Goal: Information Seeking & Learning: Learn about a topic

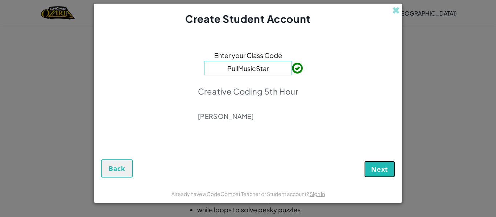
click at [384, 171] on span "Next" at bounding box center [379, 169] width 17 height 9
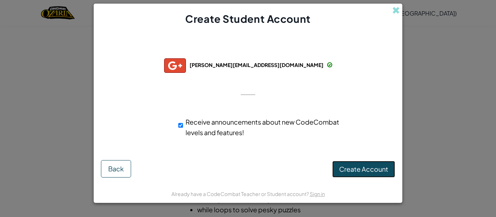
click at [377, 165] on span "Create Account" at bounding box center [363, 169] width 49 height 8
click at [364, 165] on button "Create Account" at bounding box center [363, 169] width 63 height 17
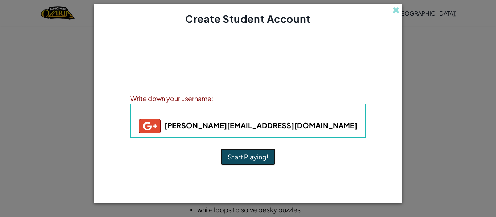
click at [256, 155] on button "Start Playing!" at bounding box center [248, 157] width 54 height 17
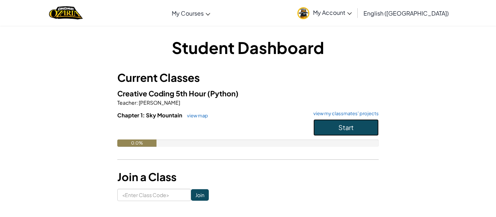
click at [332, 125] on button "Start" at bounding box center [345, 127] width 65 height 17
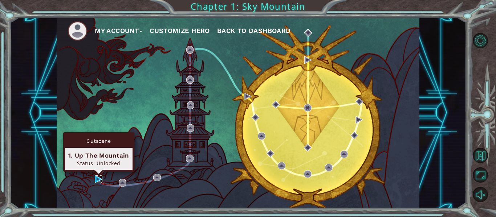
click at [95, 179] on img at bounding box center [99, 180] width 8 height 8
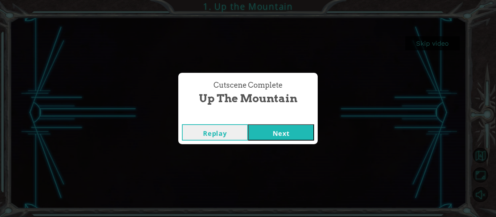
click at [285, 132] on button "Next" at bounding box center [281, 133] width 66 height 16
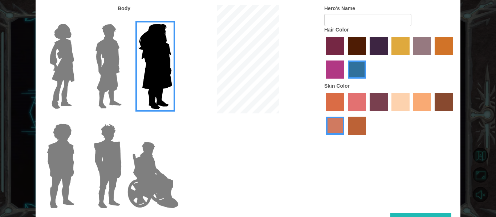
click at [118, 86] on img at bounding box center [108, 66] width 32 height 91
click at [125, 19] on input "Hero Lars" at bounding box center [125, 19] width 0 height 0
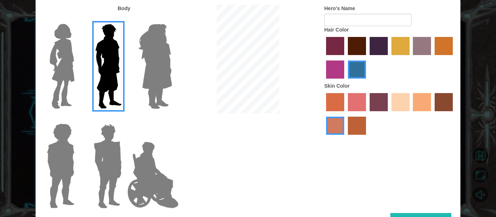
click at [142, 178] on img at bounding box center [153, 175] width 57 height 73
click at [172, 119] on input "Hero Jamie" at bounding box center [172, 119] width 0 height 0
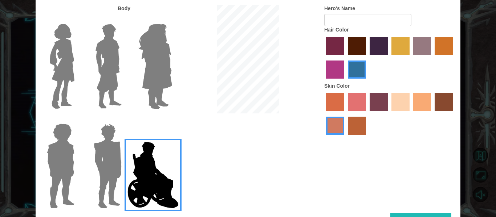
click at [72, 78] on img at bounding box center [62, 66] width 30 height 91
click at [77, 19] on input "Hero Connie" at bounding box center [77, 19] width 0 height 0
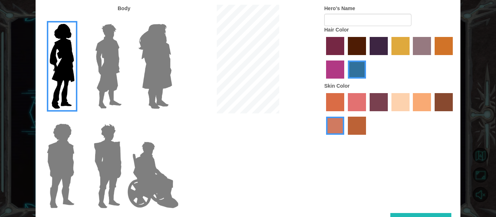
click at [52, 162] on img at bounding box center [60, 166] width 33 height 91
click at [77, 119] on input "Hero Steven" at bounding box center [77, 119] width 0 height 0
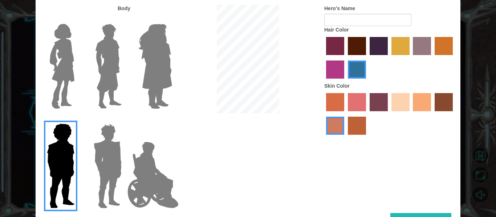
click at [109, 173] on img at bounding box center [108, 166] width 34 height 91
click at [125, 119] on input "Hero Garnet" at bounding box center [125, 119] width 0 height 0
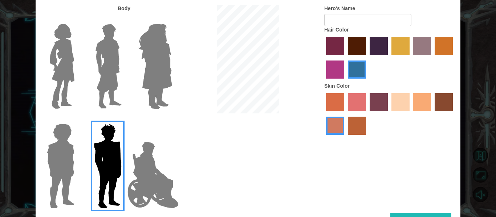
click at [159, 82] on img at bounding box center [155, 66] width 40 height 91
click at [172, 19] on input "Hero Amethyst" at bounding box center [172, 19] width 0 height 0
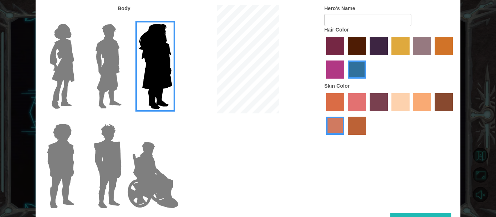
click at [110, 73] on img at bounding box center [108, 66] width 32 height 91
click at [125, 19] on input "Hero Lars" at bounding box center [125, 19] width 0 height 0
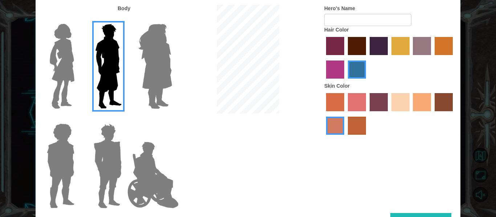
click at [65, 62] on img at bounding box center [62, 66] width 30 height 91
click at [77, 19] on input "Hero Connie" at bounding box center [77, 19] width 0 height 0
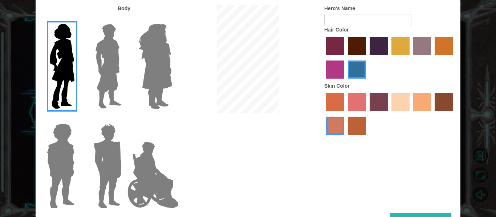
click at [378, 101] on label "tosca skin color" at bounding box center [379, 102] width 18 height 18
click at [367, 114] on input "tosca skin color" at bounding box center [367, 114] width 0 height 0
click at [336, 126] on label "burning sand skin color" at bounding box center [335, 126] width 18 height 18
click at [454, 114] on input "burning sand skin color" at bounding box center [454, 114] width 0 height 0
click at [379, 101] on label "tosca skin color" at bounding box center [379, 102] width 18 height 18
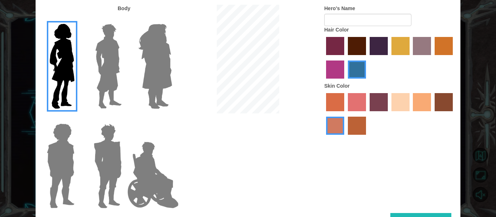
click at [367, 114] on input "tosca skin color" at bounding box center [367, 114] width 0 height 0
click at [341, 127] on label "burning sand skin color" at bounding box center [335, 126] width 18 height 18
click at [454, 114] on input "burning sand skin color" at bounding box center [454, 114] width 0 height 0
click at [150, 170] on img at bounding box center [153, 175] width 57 height 73
click at [172, 119] on input "Hero Jamie" at bounding box center [172, 119] width 0 height 0
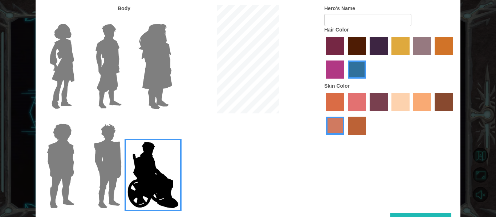
click at [69, 57] on img at bounding box center [62, 66] width 30 height 91
click at [77, 19] on input "Hero Connie" at bounding box center [77, 19] width 0 height 0
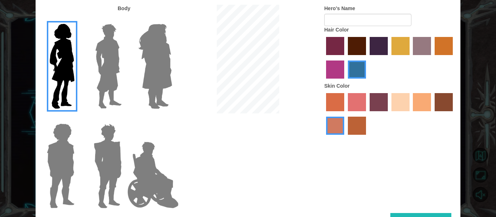
click at [341, 51] on label "paprika hair color" at bounding box center [335, 46] width 18 height 18
click at [323, 58] on input "paprika hair color" at bounding box center [323, 58] width 0 height 0
click at [375, 53] on label "hot purple hair color" at bounding box center [379, 46] width 18 height 18
click at [367, 58] on input "hot purple hair color" at bounding box center [367, 58] width 0 height 0
click at [336, 67] on label "medium red violet hair color" at bounding box center [335, 70] width 18 height 18
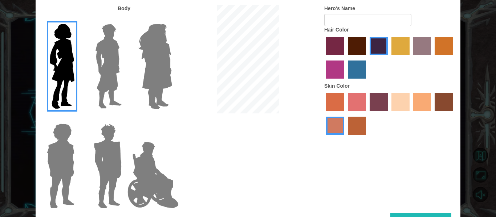
click at [454, 58] on input "medium red violet hair color" at bounding box center [454, 58] width 0 height 0
click at [361, 103] on label "froly skin color" at bounding box center [357, 102] width 18 height 18
click at [345, 114] on input "froly skin color" at bounding box center [345, 114] width 0 height 0
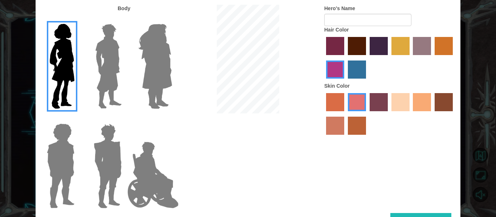
click at [344, 101] on div at bounding box center [389, 114] width 131 height 47
click at [396, 102] on label "sandy beach skin color" at bounding box center [400, 102] width 18 height 18
click at [389, 114] on input "sandy beach skin color" at bounding box center [389, 114] width 0 height 0
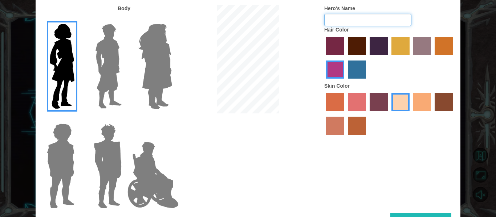
click at [357, 20] on input "Hero's Name" at bounding box center [367, 20] width 87 height 12
type input "N"
type input "Nom2303 [[PERSON_NAME]]"
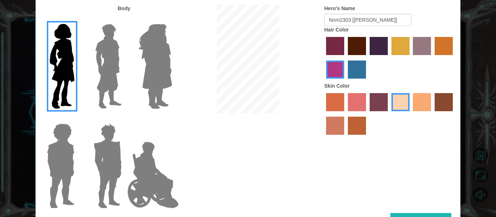
click at [380, 50] on label "hot purple hair color" at bounding box center [379, 46] width 18 height 18
click at [367, 58] on input "hot purple hair color" at bounding box center [367, 58] width 0 height 0
click at [342, 73] on label "medium red violet hair color" at bounding box center [335, 70] width 18 height 18
click at [454, 58] on input "medium red violet hair color" at bounding box center [454, 58] width 0 height 0
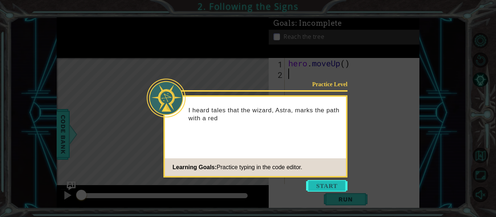
click at [335, 187] on button "Start" at bounding box center [326, 186] width 41 height 12
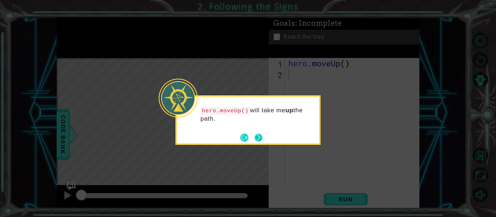
click at [255, 138] on button "Next" at bounding box center [258, 138] width 8 height 8
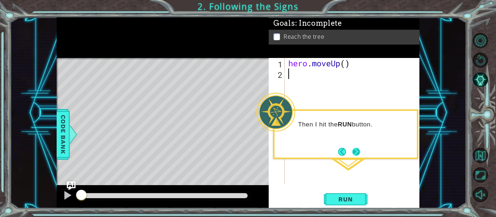
click at [358, 151] on button "Next" at bounding box center [356, 152] width 8 height 8
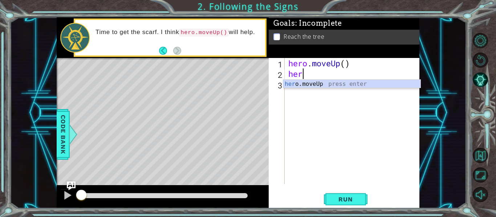
scroll to position [0, 0]
type textarea "hero"
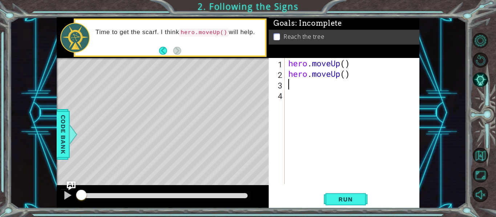
scroll to position [0, 0]
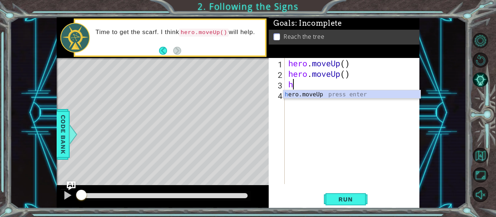
type textarea "he"
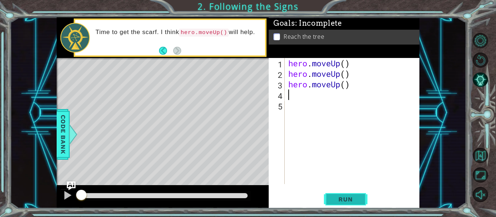
click at [353, 200] on span "Run" at bounding box center [345, 199] width 29 height 7
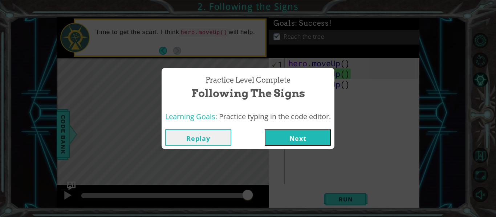
click at [308, 140] on button "Next" at bounding box center [298, 138] width 66 height 16
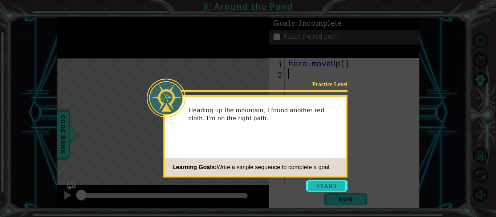
click at [339, 188] on button "Start" at bounding box center [326, 186] width 41 height 12
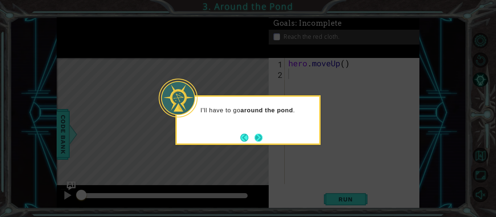
click at [258, 138] on button "Next" at bounding box center [258, 138] width 8 height 8
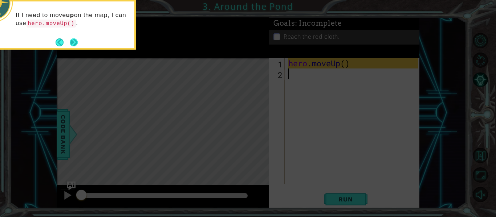
click at [78, 43] on button "Next" at bounding box center [74, 42] width 8 height 8
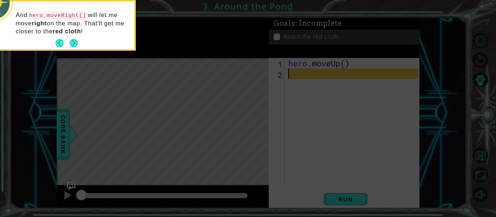
click at [78, 43] on div "And hero.moveRight() will let me move right on the map. That'll get me closer t…" at bounding box center [63, 26] width 142 height 45
click at [76, 44] on button "Next" at bounding box center [74, 43] width 8 height 8
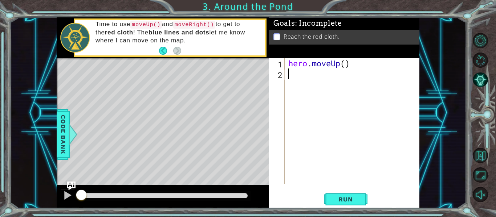
type textarea "h"
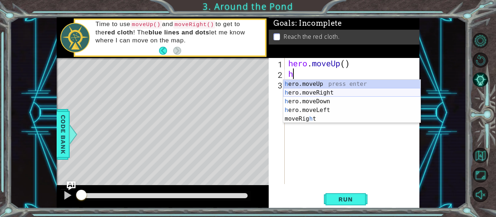
click at [332, 93] on div "h ero.moveUp press enter h ero.moveRight press enter h ero.moveDown press enter…" at bounding box center [351, 110] width 137 height 61
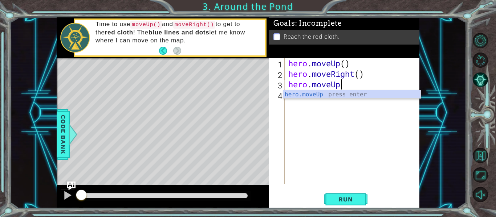
scroll to position [0, 2]
click at [359, 196] on span "Run" at bounding box center [345, 199] width 29 height 7
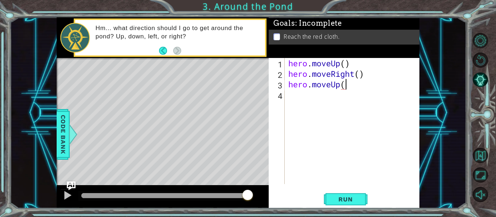
type textarea "hero.moveUp()"
click at [355, 197] on span "Run" at bounding box center [345, 199] width 29 height 7
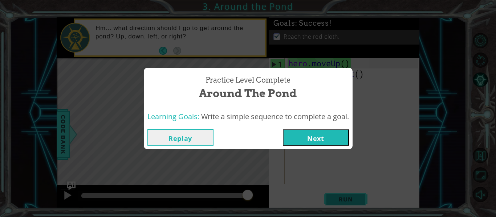
click at [355, 197] on div "Practice Level Complete Around the Pond Learning Goals: Write a simple sequence…" at bounding box center [248, 108] width 496 height 217
click at [329, 136] on button "Next" at bounding box center [316, 138] width 66 height 16
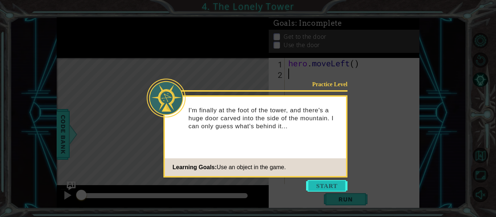
click at [328, 181] on button "Start" at bounding box center [326, 186] width 41 height 12
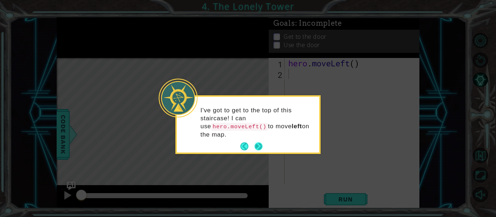
click at [258, 147] on button "Next" at bounding box center [258, 147] width 8 height 8
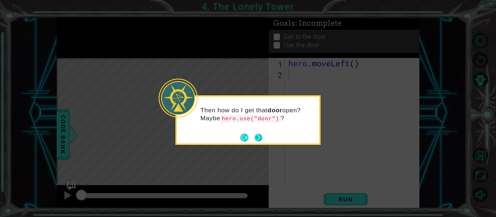
click at [258, 142] on button "Next" at bounding box center [258, 138] width 8 height 8
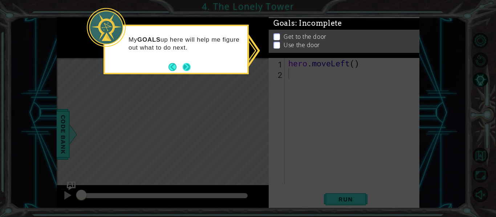
click at [188, 67] on button "Next" at bounding box center [187, 67] width 8 height 8
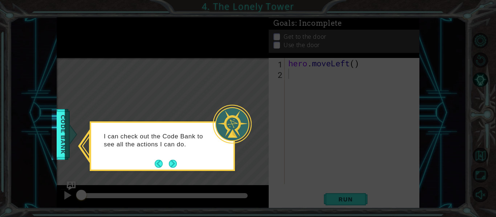
click at [188, 67] on icon at bounding box center [248, 108] width 496 height 217
click at [175, 163] on button "Next" at bounding box center [172, 164] width 11 height 11
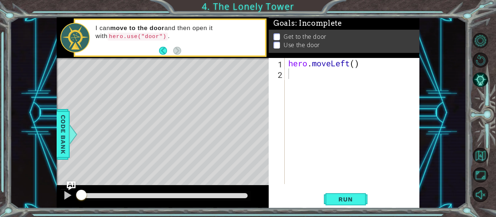
click at [322, 77] on div "hero . moveLeft ( )" at bounding box center [354, 131] width 135 height 147
type textarea "h"
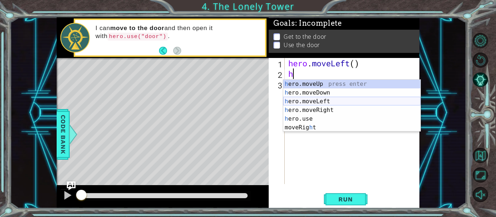
click at [324, 101] on div "h ero.moveUp press enter h ero.moveDown press enter h ero.moveLeft press enter …" at bounding box center [351, 115] width 137 height 70
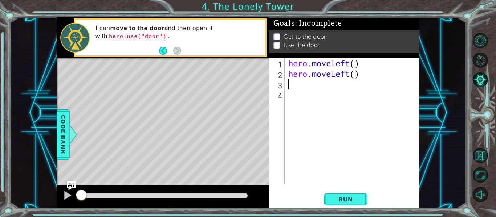
type textarea "h"
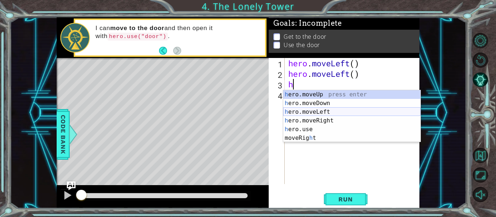
click at [334, 113] on div "h ero.moveUp press enter h ero.moveDown press enter h ero.moveLeft press enter …" at bounding box center [351, 125] width 137 height 70
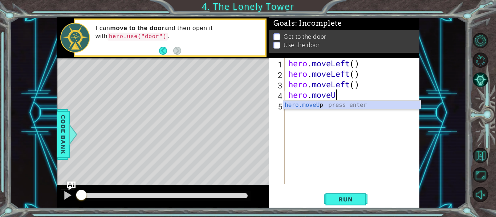
scroll to position [0, 2]
type textarea "hero.moveUp()"
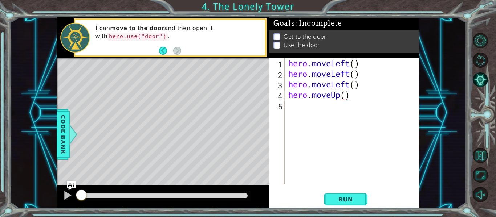
scroll to position [0, 3]
click at [328, 107] on div "hero . moveLeft ( ) hero . moveLeft ( ) hero . moveLeft ( ) hero . moveUp ( )" at bounding box center [354, 131] width 135 height 147
type textarea "h"
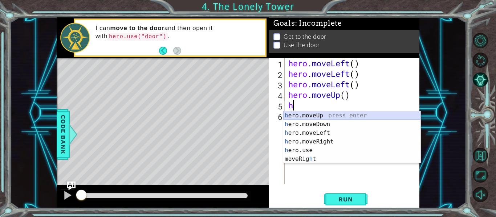
click at [335, 114] on div "h ero.moveUp press enter h ero.moveDown press enter h ero.moveLeft press enter …" at bounding box center [351, 146] width 137 height 70
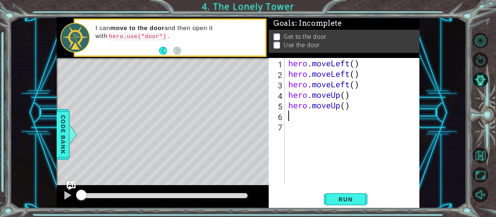
click at [326, 114] on div "hero . moveLeft ( ) hero . moveLeft ( ) hero . moveLeft ( ) hero . moveUp ( ) h…" at bounding box center [354, 131] width 135 height 147
type textarea "h"
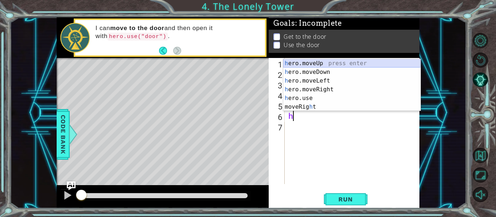
click at [334, 63] on div "h ero.moveUp press enter h ero.moveDown press enter h ero.moveLeft press enter …" at bounding box center [351, 94] width 137 height 70
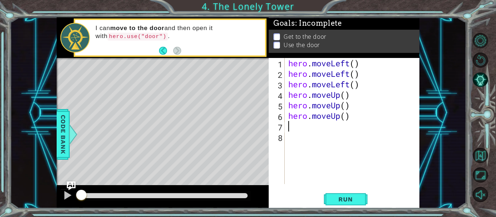
type textarea "h"
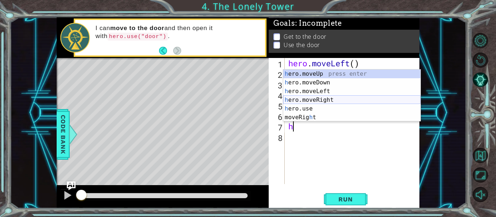
click at [328, 99] on div "h ero.moveUp press enter h ero.moveDown press enter h ero.moveLeft press enter …" at bounding box center [351, 105] width 137 height 70
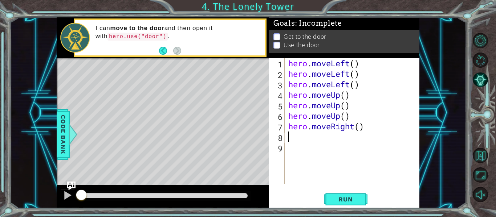
type textarea "h"
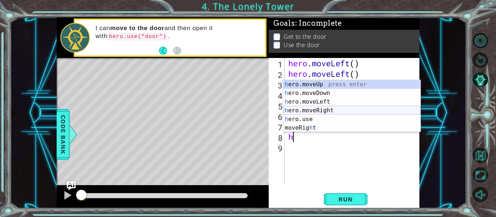
click at [333, 110] on div "h ero.moveUp press enter h ero.moveDown press enter h ero.moveLeft press enter …" at bounding box center [351, 115] width 137 height 70
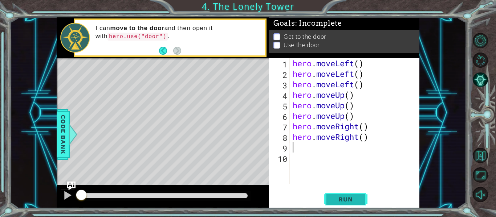
click at [362, 204] on button "Run" at bounding box center [346, 199] width 44 height 15
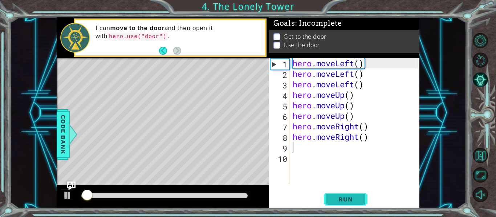
click at [362, 204] on button "Run" at bounding box center [346, 199] width 44 height 15
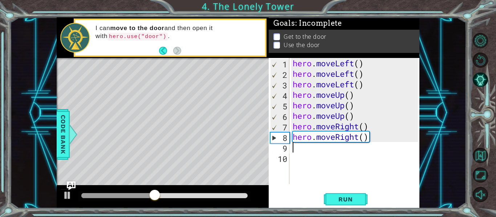
click at [318, 152] on div "hero . moveLeft ( ) hero . moveLeft ( ) hero . moveLeft ( ) hero . moveUp ( ) h…" at bounding box center [356, 131] width 130 height 147
type textarea "h"
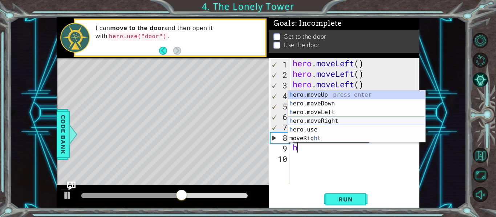
click at [337, 122] on div "h ero.moveUp press enter h ero.moveDown press enter h ero.moveLeft press enter …" at bounding box center [356, 126] width 137 height 70
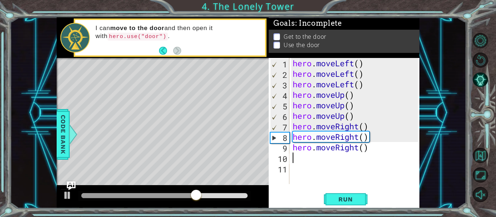
click at [319, 167] on div "hero . moveLeft ( ) hero . moveLeft ( ) hero . moveLeft ( ) hero . moveUp ( ) h…" at bounding box center [356, 131] width 130 height 147
click at [317, 158] on div "hero . moveLeft ( ) hero . moveLeft ( ) hero . moveLeft ( ) hero . moveUp ( ) h…" at bounding box center [356, 131] width 130 height 147
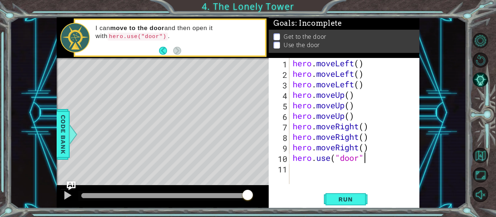
scroll to position [0, 3]
type textarea "hero.use("door")"
click at [346, 203] on button "Run" at bounding box center [346, 199] width 44 height 15
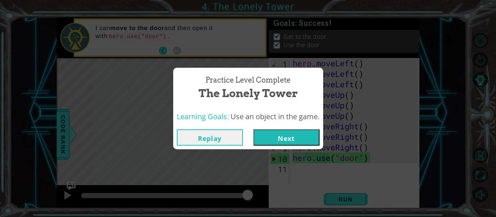
click at [312, 143] on button "Next" at bounding box center [286, 138] width 66 height 16
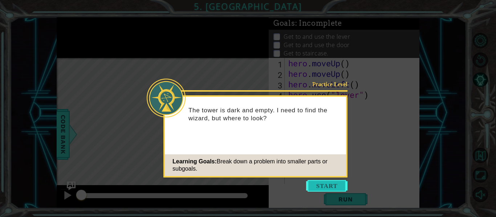
click at [327, 188] on button "Start" at bounding box center [326, 186] width 41 height 12
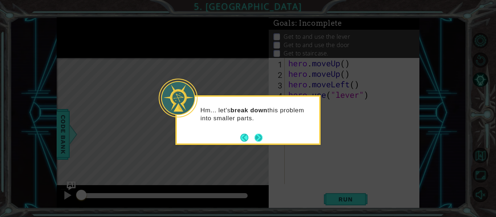
click at [260, 140] on button "Next" at bounding box center [258, 138] width 8 height 8
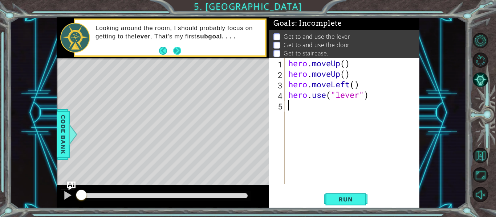
click at [180, 49] on button "Next" at bounding box center [177, 51] width 8 height 8
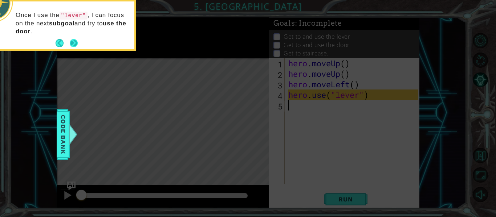
click at [76, 47] on button "Next" at bounding box center [74, 43] width 8 height 8
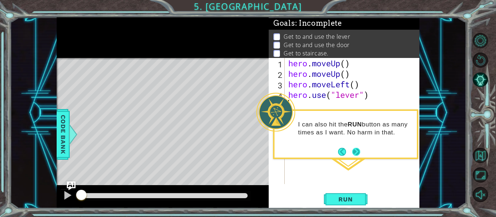
click at [358, 148] on button "Next" at bounding box center [356, 152] width 8 height 8
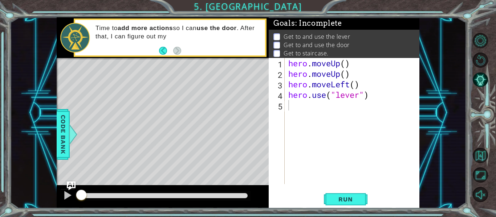
click at [195, 44] on div "Time to add more actions so I can use the door . After that, I can figure out my" at bounding box center [177, 38] width 175 height 34
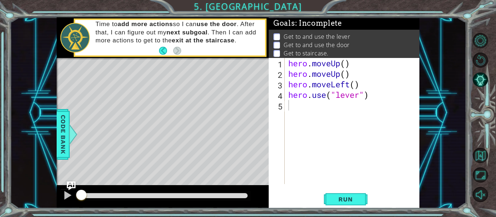
click at [303, 106] on div "hero . moveUp ( ) hero . moveUp ( ) hero . moveLeft ( ) hero . use ( "lever" )" at bounding box center [354, 131] width 135 height 147
type textarea "h"
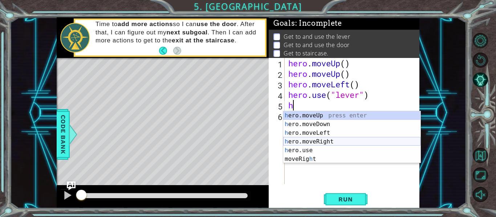
click at [335, 141] on div "h ero.moveUp press enter h ero.moveDown press enter h ero.moveLeft press enter …" at bounding box center [351, 146] width 137 height 70
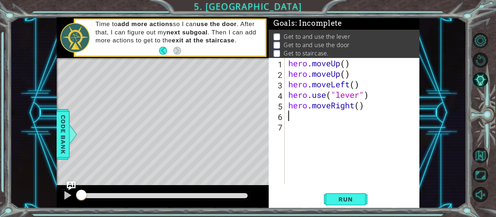
type textarea "h"
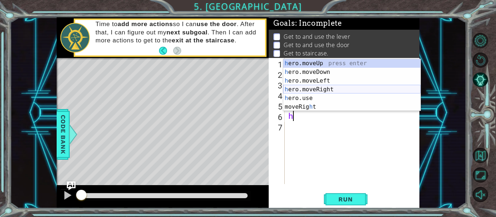
click at [326, 91] on div "h ero.moveUp press enter h ero.moveDown press enter h ero.moveLeft press enter …" at bounding box center [351, 94] width 137 height 70
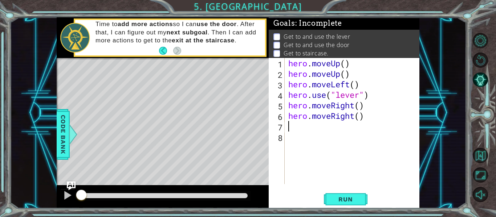
type textarea "h"
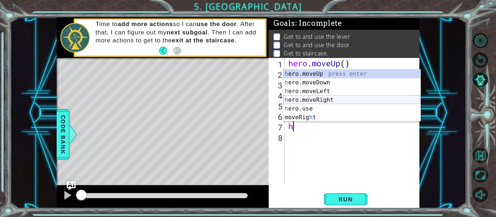
click at [331, 100] on div "h ero.moveUp press enter h ero.moveDown press enter h ero.moveLeft press enter …" at bounding box center [351, 105] width 137 height 70
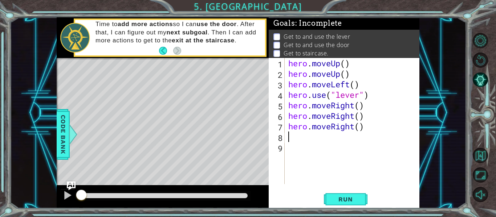
type textarea "h"
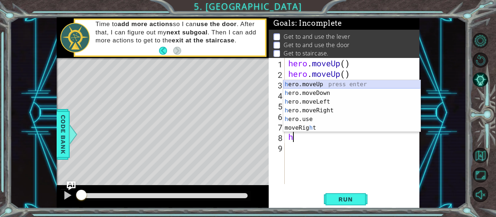
click at [339, 85] on div "h ero.moveUp press enter h ero.moveDown press enter h ero.moveLeft press enter …" at bounding box center [351, 115] width 137 height 70
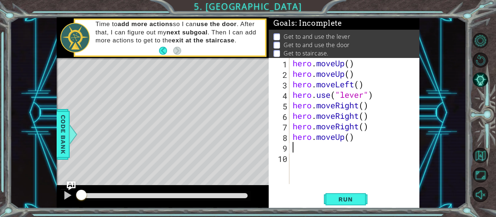
click at [339, 85] on div "hero . moveUp ( ) hero . moveUp ( ) hero . moveLeft ( ) hero . use ( "lever" ) …" at bounding box center [356, 131] width 130 height 147
type textarea "hero.moveLeft()"
click at [358, 143] on div "hero . moveUp ( ) hero . moveUp ( ) hero . moveLeft ( ) hero . use ( "lever" ) …" at bounding box center [356, 131] width 130 height 147
type textarea "h"
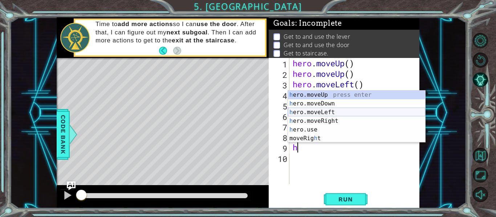
click at [340, 114] on div "h ero.moveUp press enter h ero.moveDown press enter h ero.moveLeft press enter …" at bounding box center [356, 126] width 137 height 70
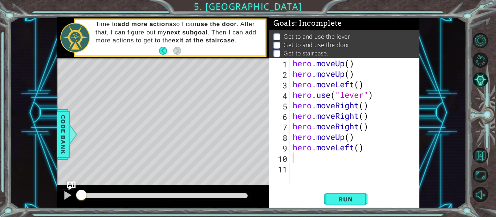
type textarea "h"
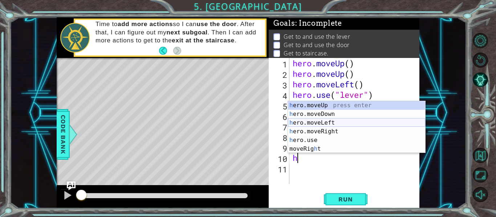
click at [335, 120] on div "h ero.moveUp press enter h ero.moveDown press enter h ero.moveLeft press enter …" at bounding box center [356, 136] width 137 height 70
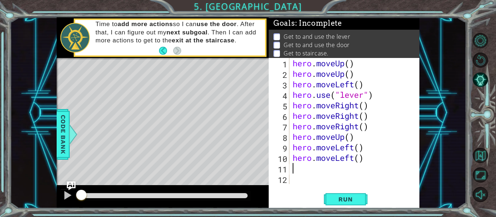
type textarea "h"
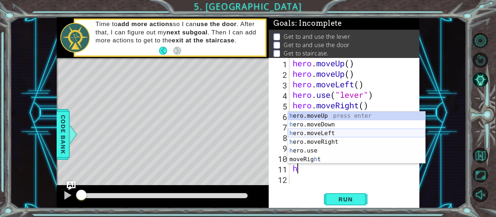
click at [334, 135] on div "h ero.moveUp press enter h ero.moveDown press enter h ero.moveLeft press enter …" at bounding box center [356, 147] width 137 height 70
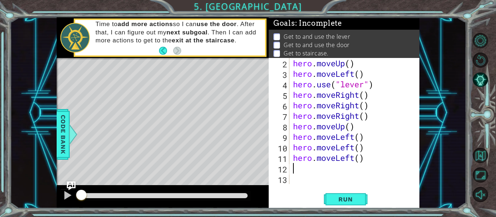
scroll to position [11, 0]
type textarea "h"
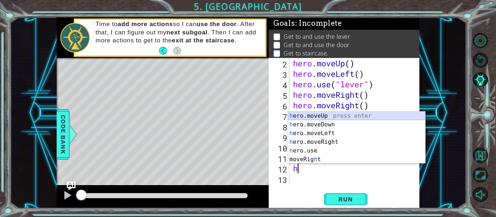
click at [344, 115] on div "h ero.moveUp press enter h ero.moveDown press enter h ero.moveLeft press enter …" at bounding box center [356, 147] width 137 height 70
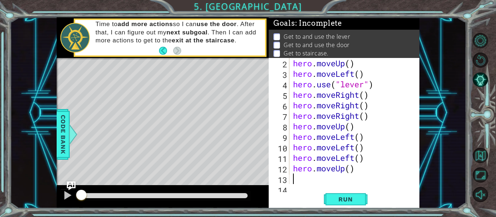
scroll to position [21, 0]
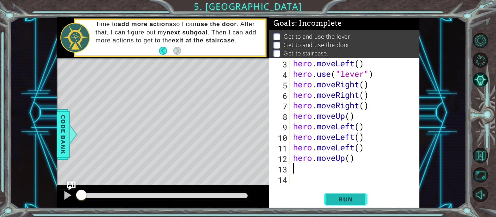
click at [352, 197] on span "Run" at bounding box center [345, 199] width 29 height 7
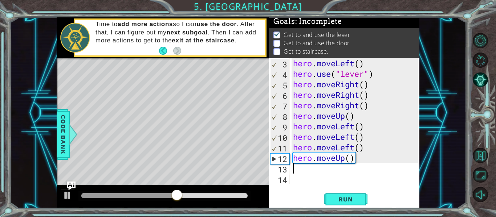
click at [339, 110] on div "hero . moveLeft ( ) hero . use ( "lever" ) hero . moveRight ( ) hero . moveRigh…" at bounding box center [356, 131] width 130 height 147
type textarea "hero.moveRight()"
click at [339, 111] on div "hero . moveLeft ( ) hero . use ( "lever" ) hero . moveRight ( ) hero . moveRigh…" at bounding box center [356, 131] width 130 height 147
click at [377, 107] on div "hero . moveLeft ( ) hero . use ( "lever" ) hero . moveRight ( ) hero . moveRigh…" at bounding box center [356, 131] width 130 height 147
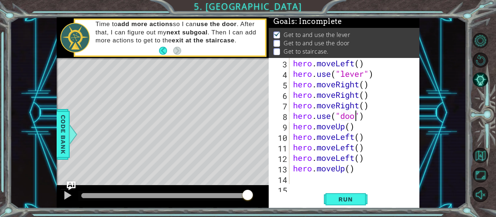
scroll to position [0, 3]
click at [348, 200] on span "Run" at bounding box center [345, 199] width 29 height 7
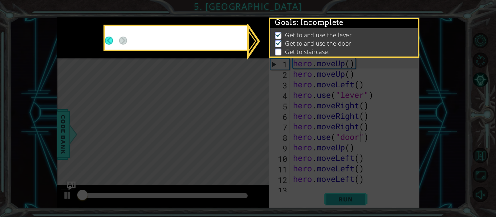
scroll to position [0, 0]
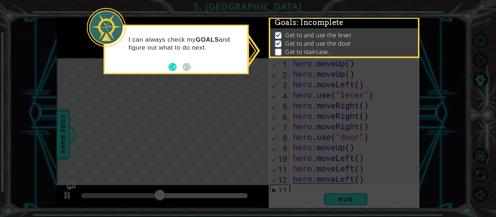
click at [260, 128] on icon at bounding box center [248, 108] width 496 height 217
click at [216, 72] on div "I can always check my GOALS and figure out what to do next." at bounding box center [175, 50] width 145 height 50
click at [217, 61] on div "I can always check my GOALS and figure out what to do next." at bounding box center [176, 47] width 142 height 37
click at [172, 68] on button "Back" at bounding box center [175, 67] width 14 height 8
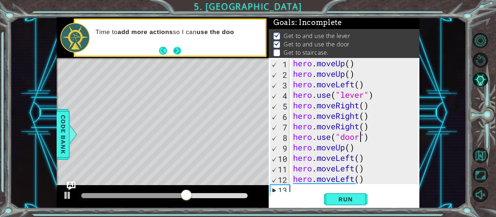
click at [178, 50] on button "Next" at bounding box center [177, 50] width 8 height 8
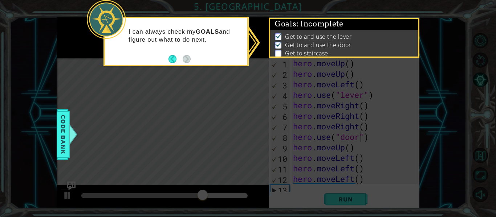
click at [277, 55] on p at bounding box center [278, 53] width 7 height 7
click at [234, 45] on div "I can always check my GOALS and figure out what to do next." at bounding box center [176, 39] width 142 height 37
click at [170, 61] on button "Back" at bounding box center [175, 59] width 14 height 8
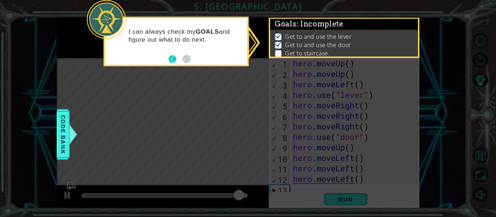
scroll to position [0, 0]
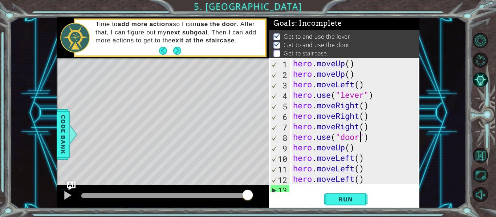
click at [358, 156] on div "hero . moveUp ( ) hero . moveUp ( ) hero . moveLeft ( ) hero . use ( "lever" ) …" at bounding box center [356, 131] width 130 height 147
click at [358, 147] on div "hero . moveUp ( ) hero . moveUp ( ) hero . moveLeft ( ) hero . use ( "lever" ) …" at bounding box center [356, 131] width 130 height 147
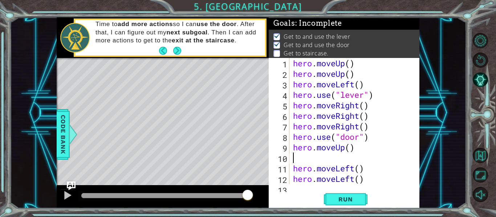
type textarea "hero.moveUp()h"
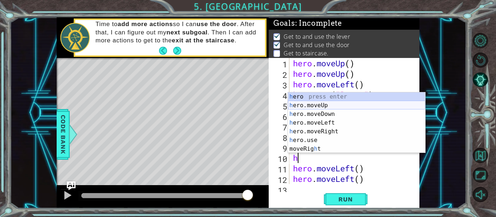
click at [341, 108] on div "h ero press enter h ero.moveUp press enter h ero.moveDown press enter h ero.mov…" at bounding box center [356, 132] width 137 height 78
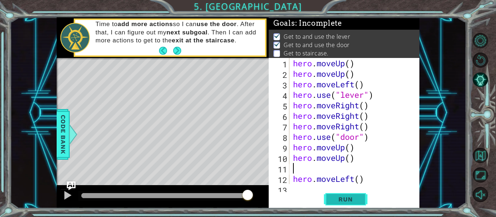
click at [354, 203] on span "Run" at bounding box center [345, 199] width 29 height 7
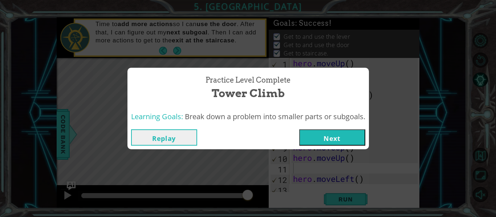
click at [343, 135] on button "Next" at bounding box center [332, 138] width 66 height 16
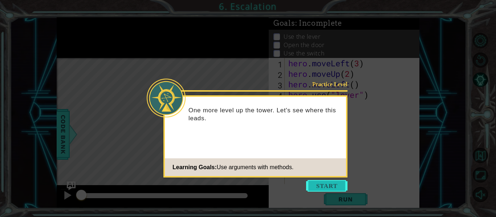
click at [323, 184] on button "Start" at bounding box center [326, 186] width 41 height 12
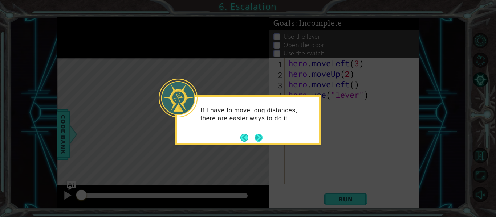
click at [255, 137] on button "Next" at bounding box center [258, 138] width 8 height 8
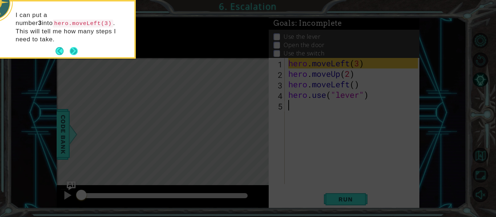
click at [73, 47] on button "Next" at bounding box center [74, 51] width 8 height 8
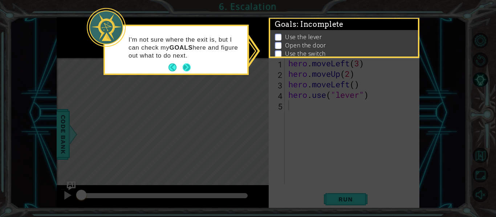
click at [186, 70] on button "Next" at bounding box center [187, 68] width 8 height 8
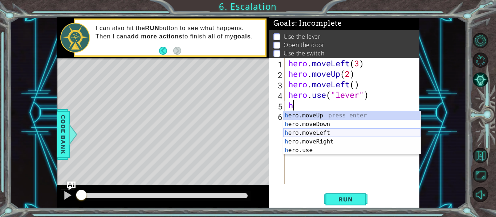
click at [336, 135] on div "h ero.moveUp press enter h ero.moveDown press enter h ero.moveLeft press enter …" at bounding box center [351, 141] width 137 height 61
type textarea "hero.moveLeft(1)"
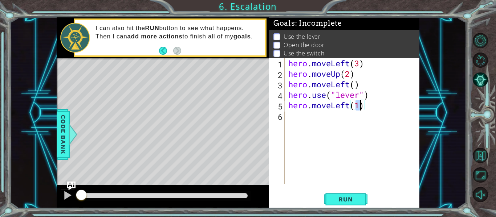
click at [323, 124] on div "hero . moveLeft ( 3 ) hero . moveUp ( 2 ) hero . moveLeft ( ) hero . use ( "lev…" at bounding box center [354, 131] width 135 height 147
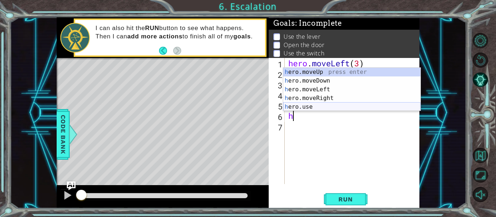
click at [324, 108] on div "h ero.moveUp press enter h ero.moveDown press enter h ero.moveLeft press enter …" at bounding box center [351, 98] width 137 height 61
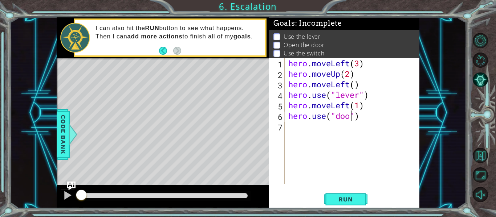
type textarea "hero.use("door")"
click at [334, 136] on div "hero . moveLeft ( 3 ) hero . moveUp ( 2 ) hero . moveLeft ( ) hero . use ( "lev…" at bounding box center [354, 131] width 135 height 147
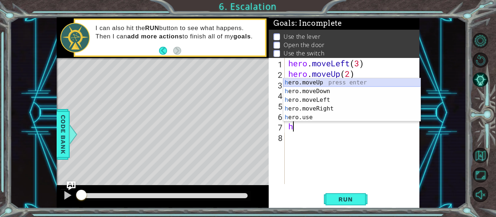
click at [339, 83] on div "h ero.moveUp press enter h ero.moveDown press enter h ero.moveLeft press enter …" at bounding box center [351, 108] width 137 height 61
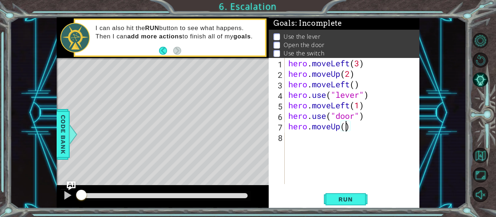
type textarea "hero.moveUp(2)"
click at [346, 139] on div "hero . moveLeft ( 3 ) hero . moveUp ( 2 ) hero . moveLeft ( ) hero . use ( "lev…" at bounding box center [354, 131] width 135 height 147
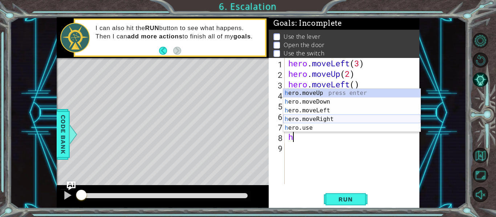
click at [349, 118] on div "h ero.moveUp press enter h ero.moveDown press enter h ero.moveLeft press enter …" at bounding box center [351, 119] width 137 height 61
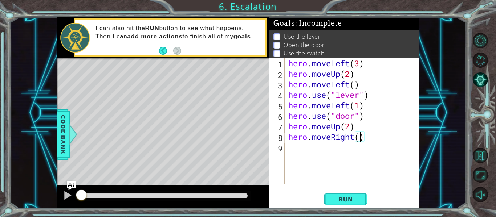
type textarea "hero.moveRight(3)"
click at [350, 147] on div "hero . moveLeft ( 3 ) hero . moveUp ( 2 ) hero . moveLeft ( ) hero . use ( "lev…" at bounding box center [354, 131] width 135 height 147
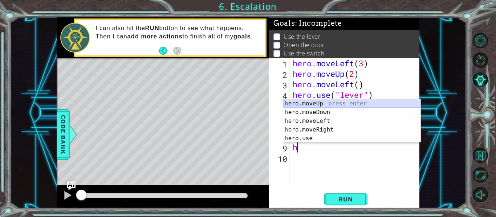
click at [351, 103] on div "h ero.moveUp press enter h ero.moveDown press enter h ero.moveLeft press enter …" at bounding box center [351, 129] width 137 height 61
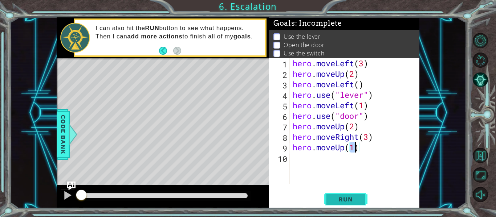
click at [341, 202] on span "Run" at bounding box center [345, 199] width 29 height 7
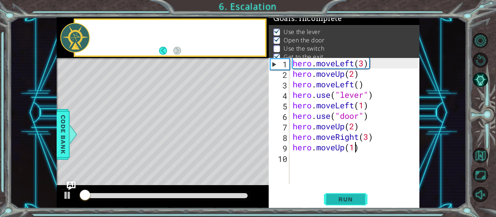
scroll to position [6, 0]
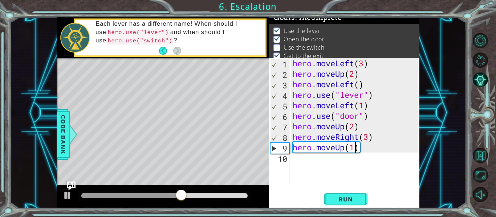
click at [371, 137] on div "hero . moveLeft ( 3 ) hero . moveUp ( 2 ) hero . moveLeft ( ) hero . use ( "lev…" at bounding box center [356, 131] width 130 height 147
type textarea "hero.moveRight(2)"
click at [395, 142] on div "hero . moveLeft ( 3 ) hero . moveUp ( 2 ) hero . moveLeft ( ) hero . use ( "lev…" at bounding box center [356, 131] width 130 height 147
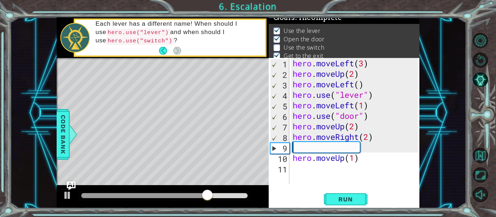
scroll to position [0, 0]
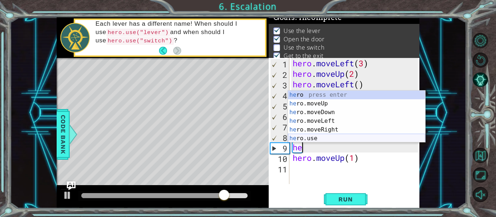
click at [340, 138] on div "he ro press enter he ro.moveUp press enter he ro.moveDown press enter he ro.mov…" at bounding box center [356, 126] width 137 height 70
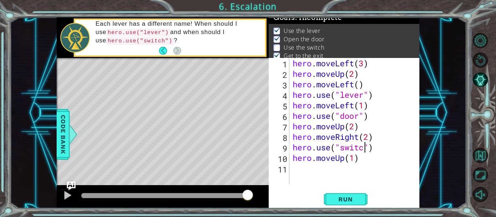
scroll to position [0, 4]
click at [372, 159] on div "hero . moveLeft ( 3 ) hero . moveUp ( 2 ) hero . moveLeft ( ) hero . use ( "lev…" at bounding box center [356, 131] width 130 height 147
click at [385, 154] on div "hero . moveLeft ( 3 ) hero . moveUp ( 2 ) hero . moveLeft ( ) hero . use ( "lev…" at bounding box center [356, 131] width 130 height 147
click at [396, 139] on div "hero . moveLeft ( 3 ) hero . moveUp ( 2 ) hero . moveLeft ( ) hero . use ( "lev…" at bounding box center [356, 131] width 130 height 147
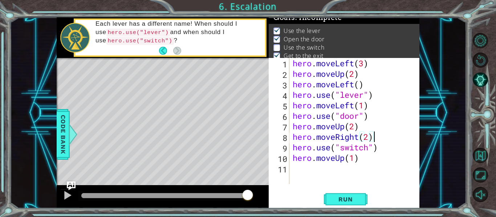
click at [398, 162] on div "hero . moveLeft ( 3 ) hero . moveUp ( 2 ) hero . moveLeft ( ) hero . use ( "lev…" at bounding box center [356, 131] width 130 height 147
click at [403, 147] on div "hero . moveLeft ( 3 ) hero . moveUp ( 2 ) hero . moveLeft ( ) hero . use ( "lev…" at bounding box center [356, 131] width 130 height 147
type textarea "hero.use("switch")"
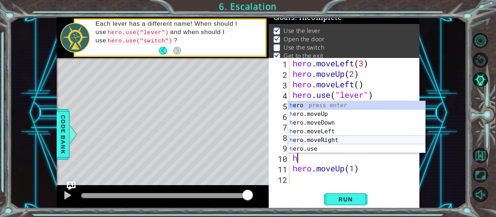
click at [354, 141] on div "h ero press enter h ero.moveUp press enter h ero.moveDown press enter h ero.mov…" at bounding box center [356, 136] width 137 height 70
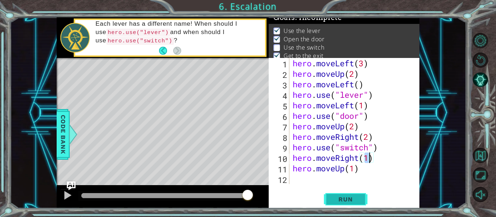
type textarea "hero.moveRight(1)"
click at [339, 200] on span "Run" at bounding box center [345, 199] width 29 height 7
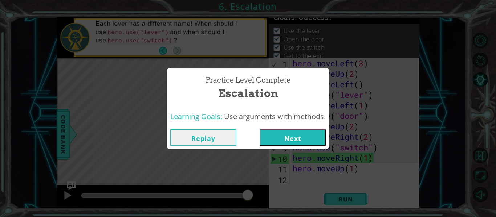
click at [297, 143] on button "Next" at bounding box center [293, 138] width 66 height 16
